Goal: Task Accomplishment & Management: Complete application form

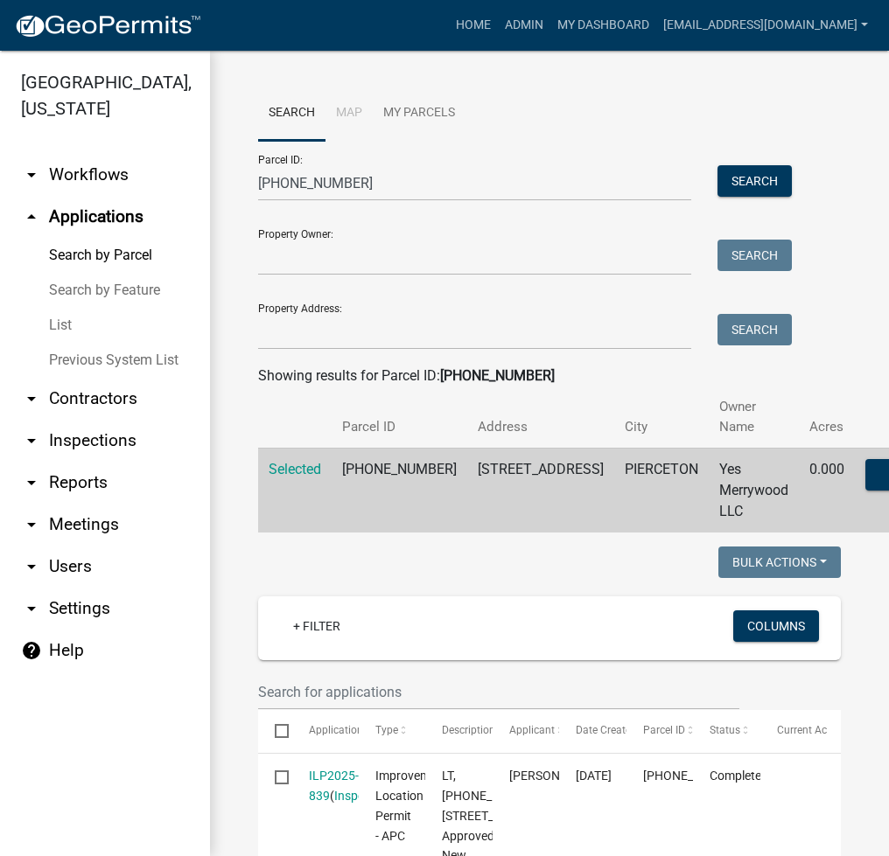
select select "3: 100"
click at [380, 178] on input "[PHONE_NUMBER]" at bounding box center [474, 183] width 433 height 36
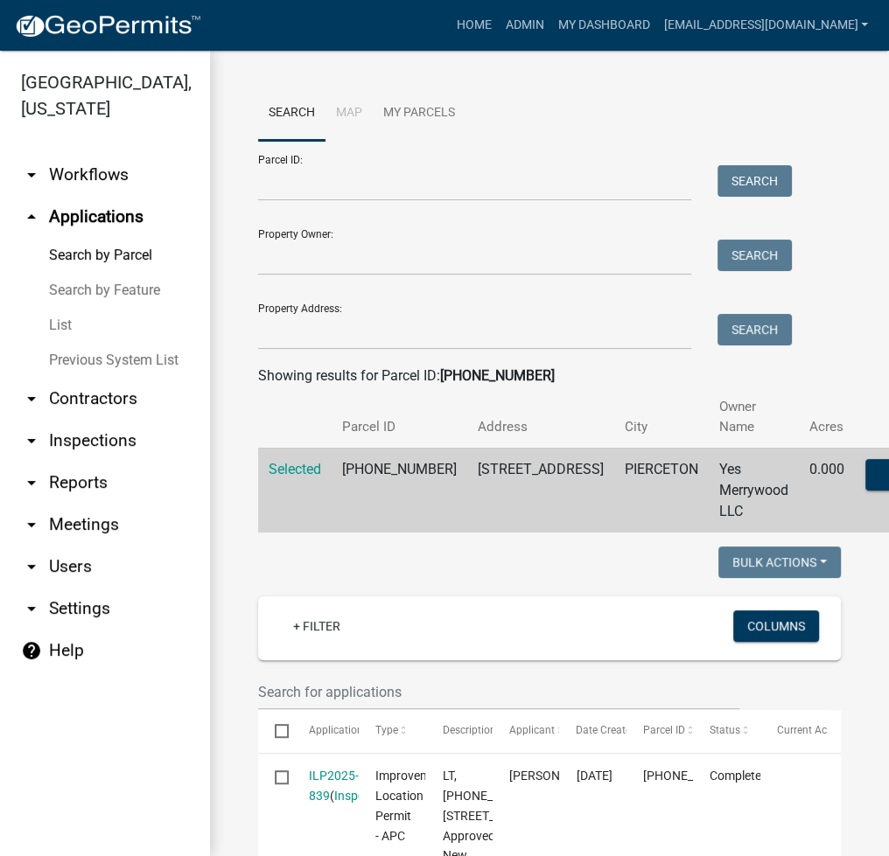
click at [54, 326] on link "List" at bounding box center [105, 325] width 210 height 35
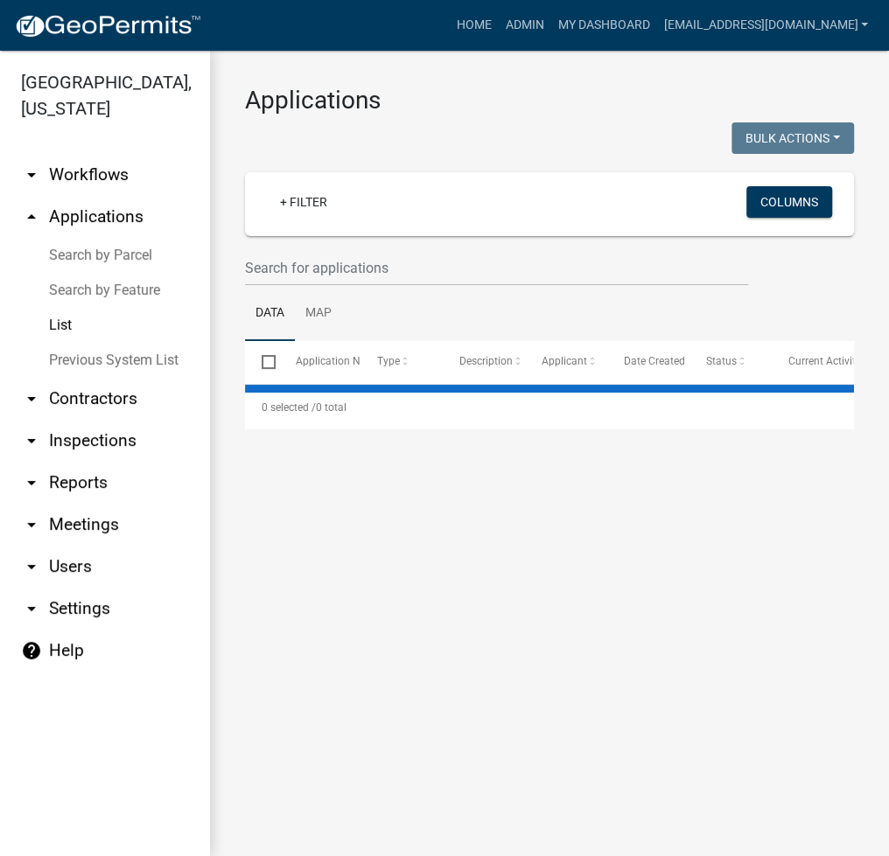
select select "2: 50"
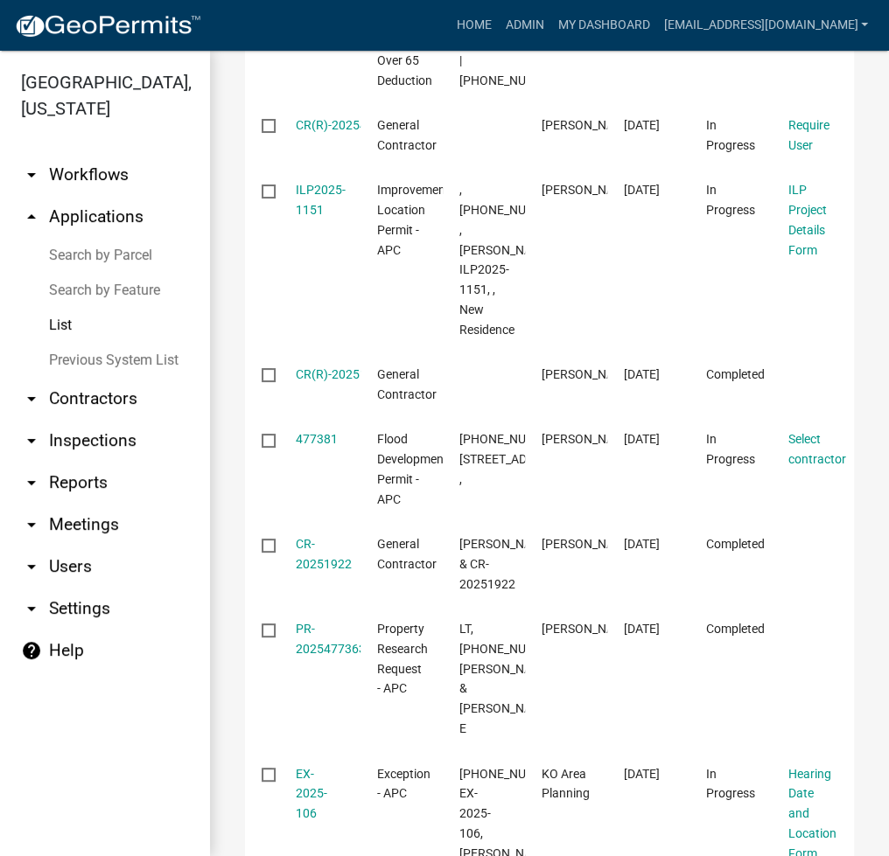
scroll to position [1866, 0]
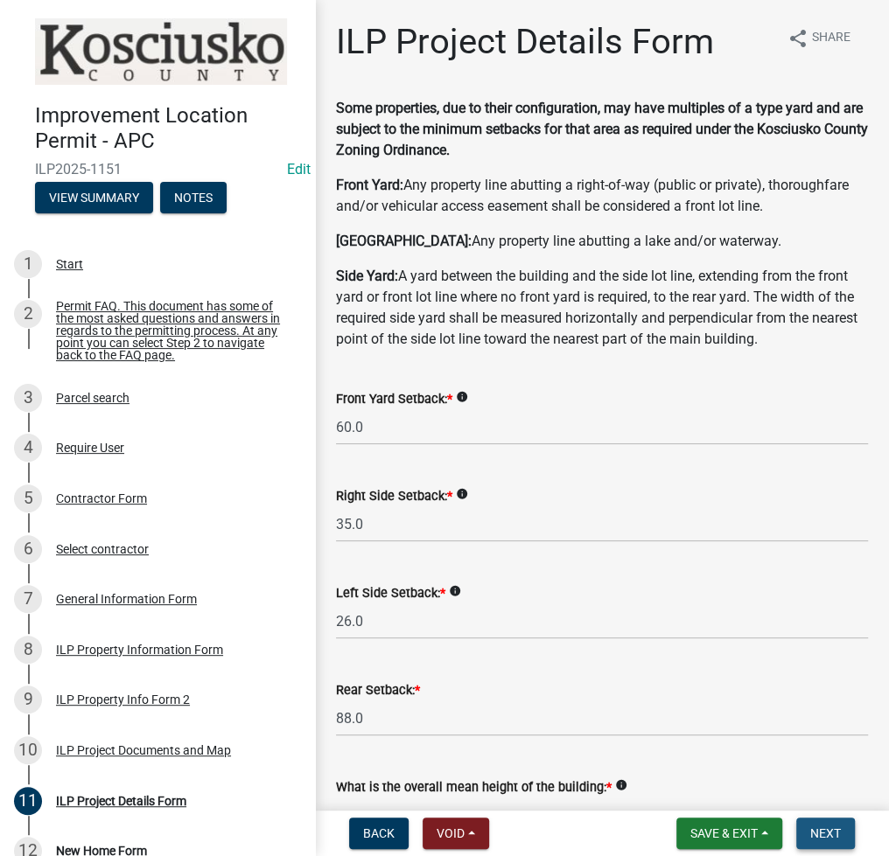
click at [850, 835] on button "Next" at bounding box center [825, 833] width 59 height 31
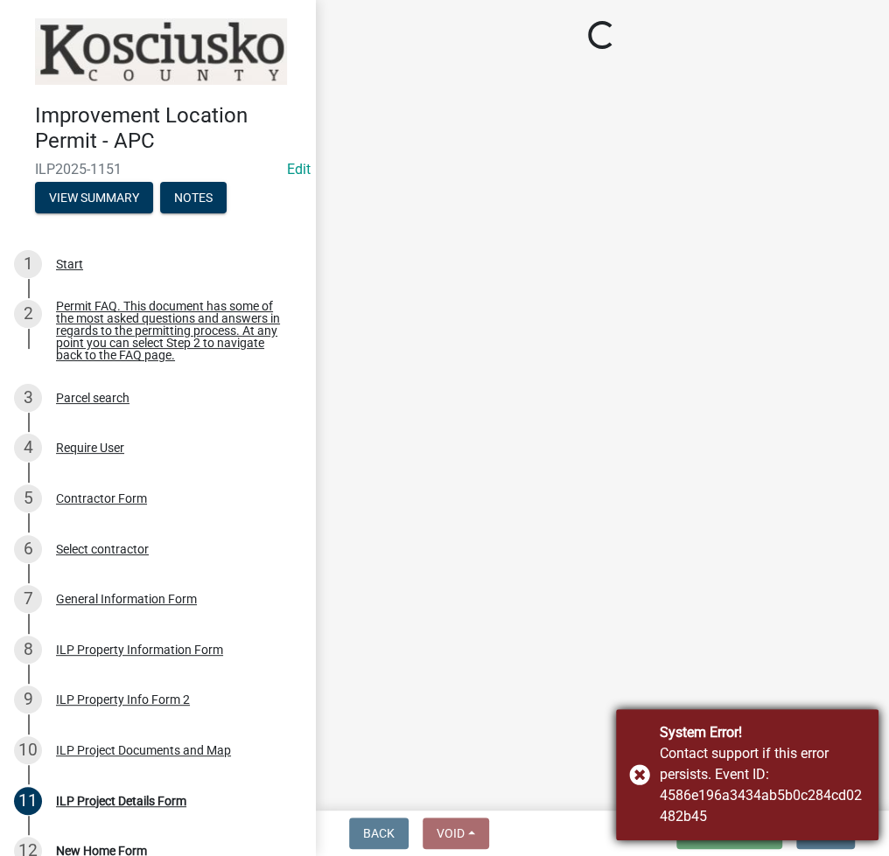
click at [641, 773] on div "System Error! Contact support if this error persists. Event ID: 4586e196a3434ab…" at bounding box center [747, 774] width 262 height 131
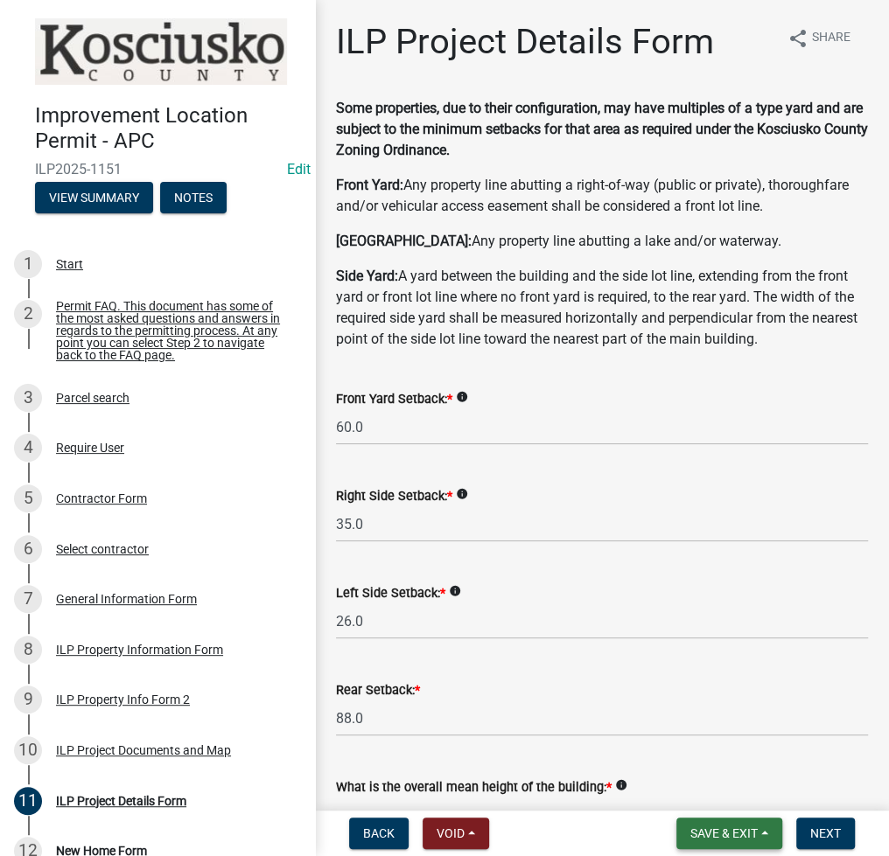
click at [723, 834] on span "Save & Exit" at bounding box center [723, 834] width 67 height 14
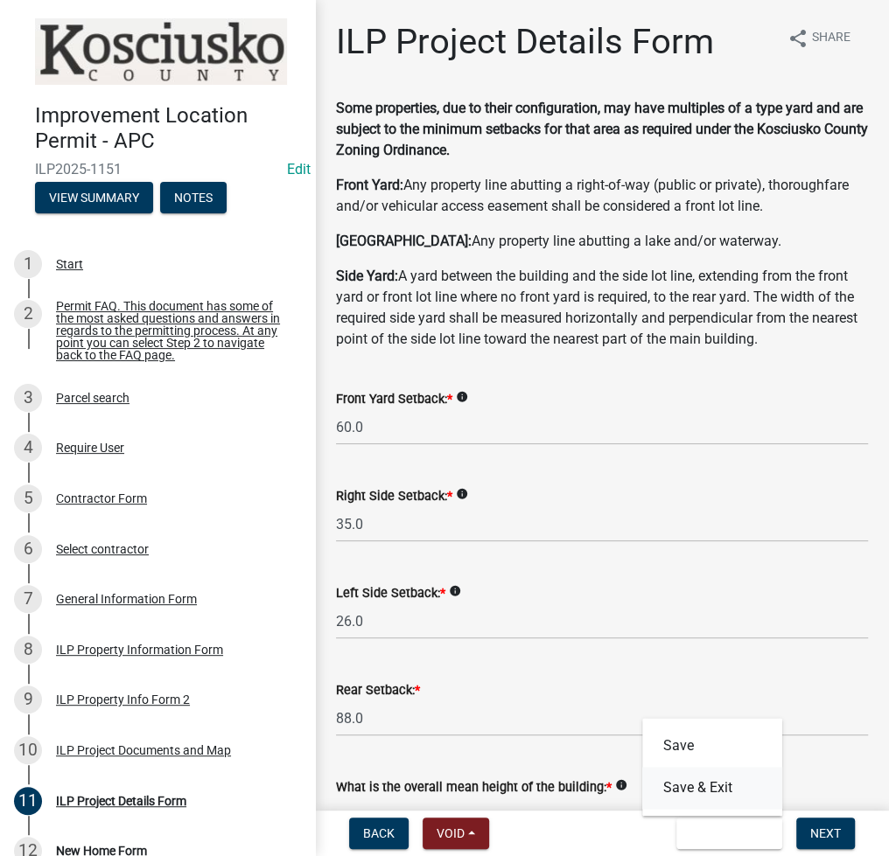
click at [707, 796] on button "Save & Exit" at bounding box center [712, 788] width 140 height 42
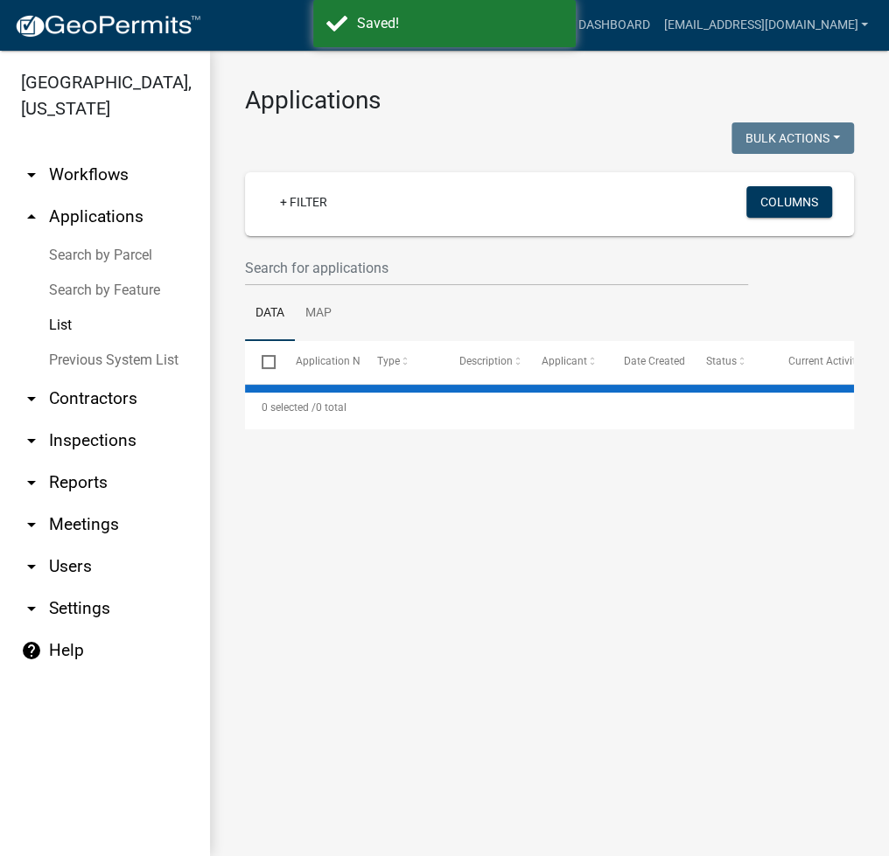
select select "2: 50"
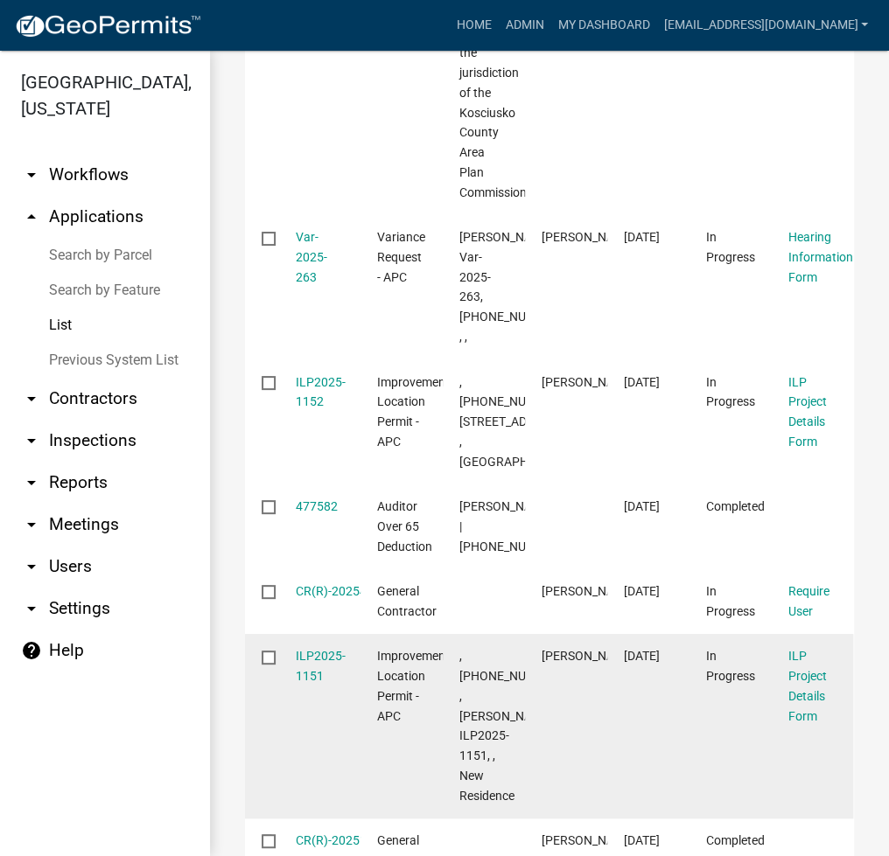
scroll to position [233, 0]
